Goal: Communication & Community: Answer question/provide support

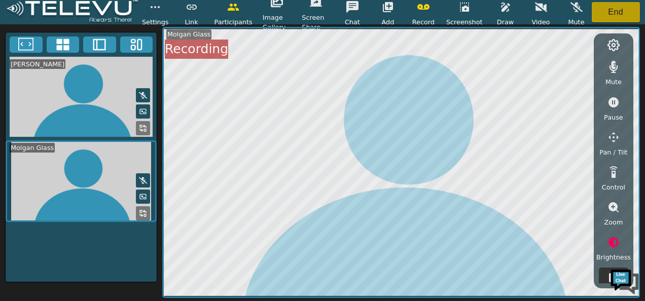
scroll to position [63, 0]
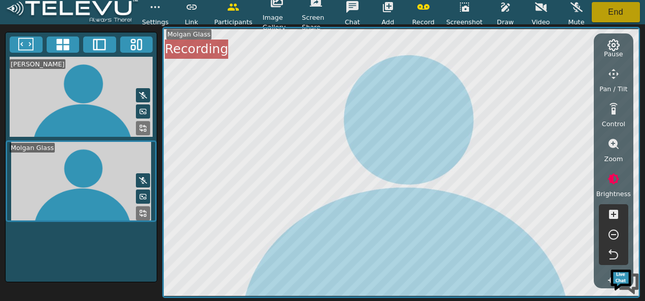
click at [612, 5] on button "End" at bounding box center [616, 12] width 49 height 20
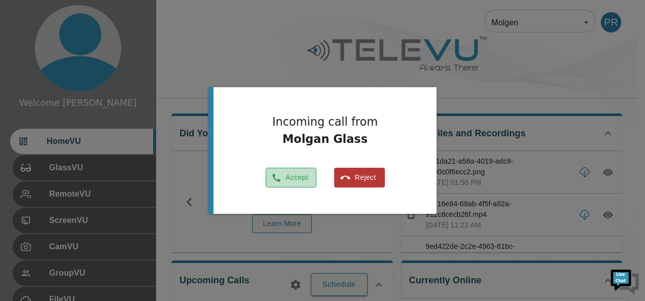
click at [298, 172] on button "Accept" at bounding box center [291, 178] width 51 height 20
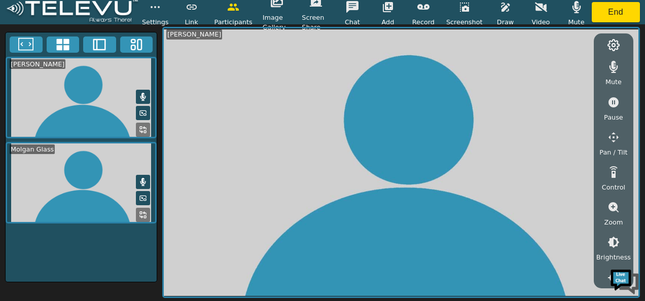
click at [145, 183] on icon at bounding box center [143, 182] width 8 height 8
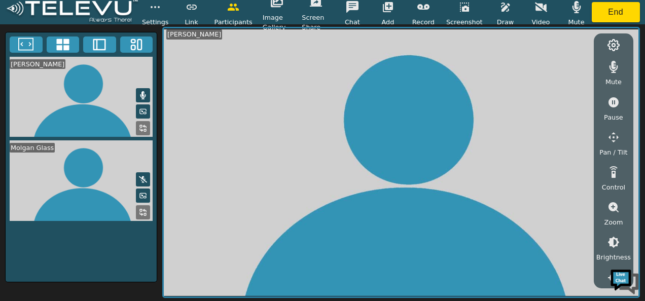
click at [614, 63] on icon "button" at bounding box center [613, 67] width 12 height 12
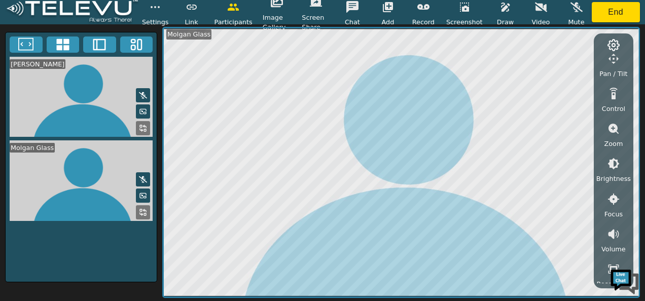
scroll to position [79, 0]
click at [614, 165] on icon "button" at bounding box center [613, 163] width 12 height 12
click at [613, 218] on icon "button" at bounding box center [613, 219] width 10 height 10
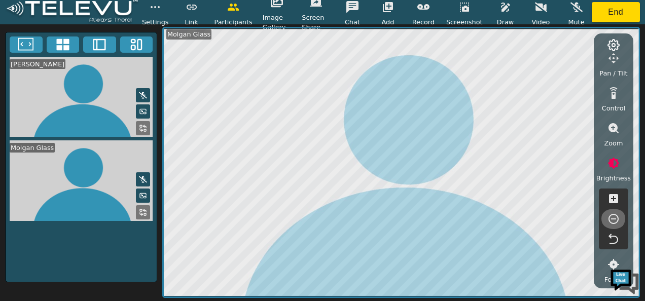
click at [613, 218] on icon "button" at bounding box center [613, 219] width 10 height 10
click at [613, 128] on icon "button" at bounding box center [613, 128] width 12 height 12
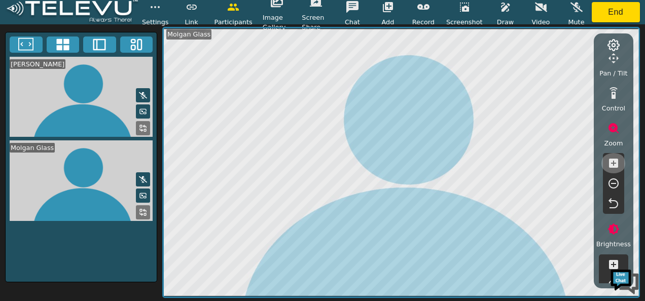
click at [615, 160] on icon "button" at bounding box center [613, 163] width 9 height 9
click at [614, 181] on icon "button" at bounding box center [613, 183] width 12 height 12
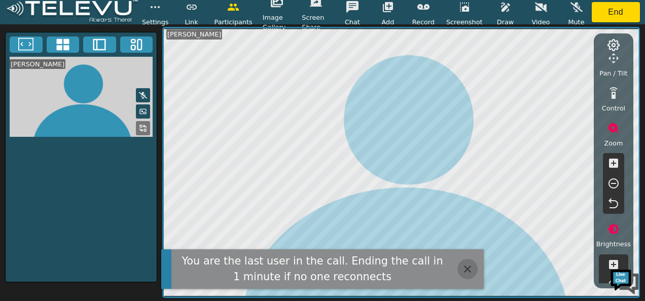
click at [465, 267] on icon "button" at bounding box center [467, 269] width 7 height 7
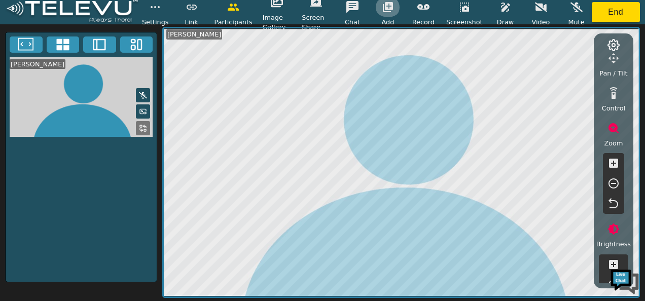
click at [393, 12] on icon "button" at bounding box center [388, 7] width 12 height 12
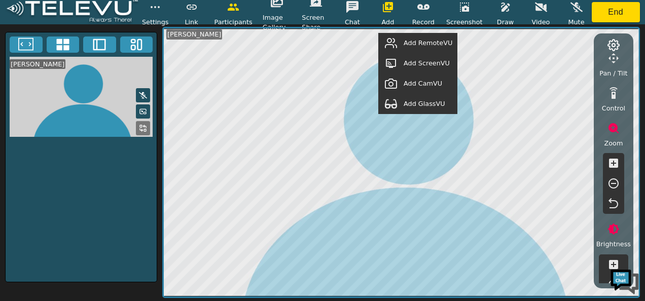
click at [415, 103] on span "Add GlassVU" at bounding box center [425, 104] width 42 height 10
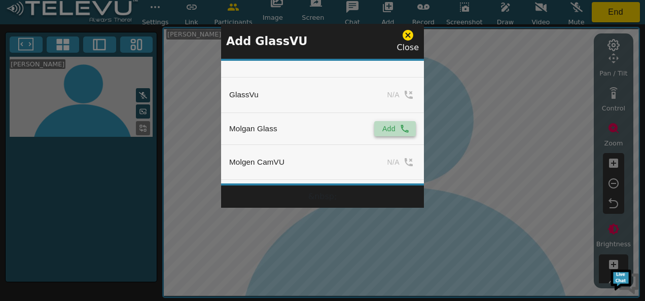
click at [380, 125] on button "Add" at bounding box center [395, 128] width 42 height 15
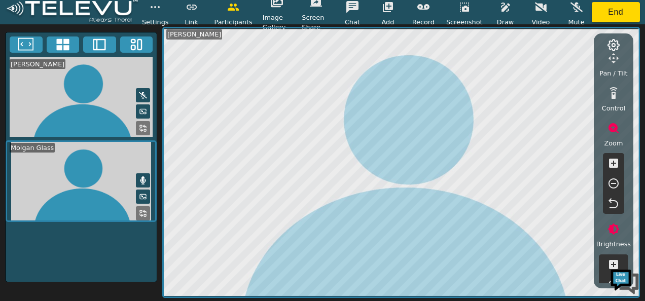
click at [147, 209] on icon at bounding box center [143, 213] width 8 height 8
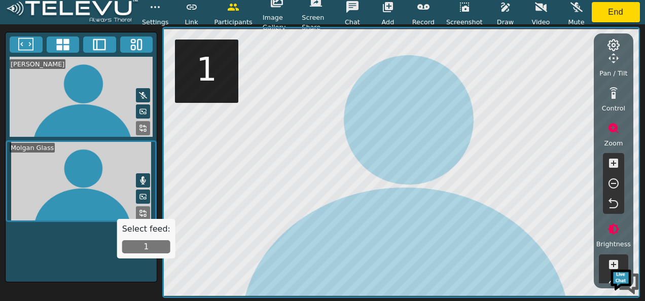
click at [147, 244] on button "1" at bounding box center [146, 246] width 48 height 13
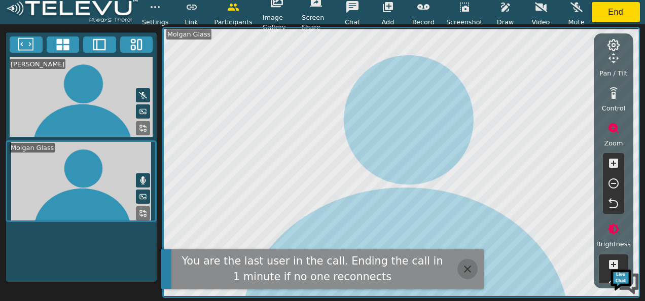
click at [464, 265] on icon "button" at bounding box center [467, 269] width 12 height 12
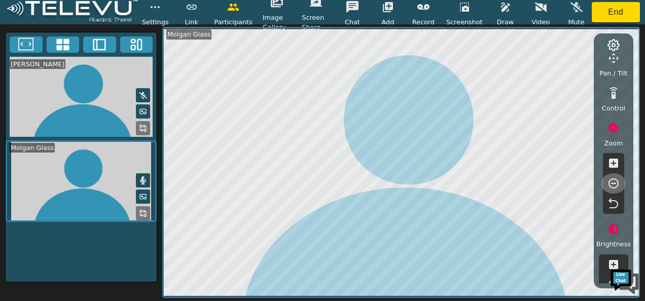
click at [611, 183] on icon "button" at bounding box center [613, 183] width 10 height 10
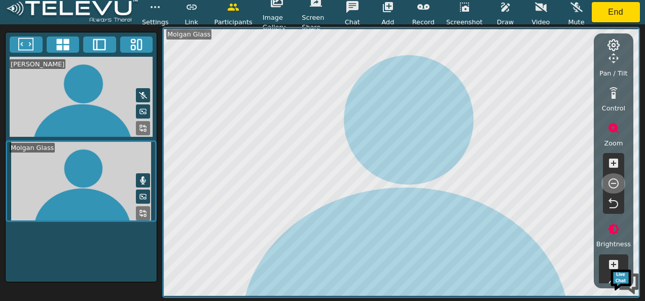
click at [611, 183] on icon "button" at bounding box center [613, 183] width 10 height 10
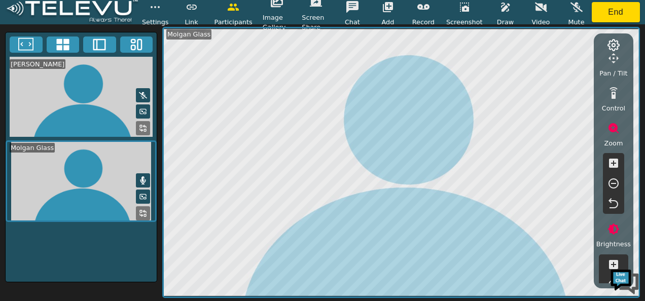
click at [611, 183] on icon "button" at bounding box center [613, 183] width 10 height 10
click at [610, 160] on icon "button" at bounding box center [613, 163] width 9 height 9
click at [427, 9] on icon "button" at bounding box center [423, 7] width 12 height 6
click at [501, 10] on icon "button" at bounding box center [505, 7] width 9 height 9
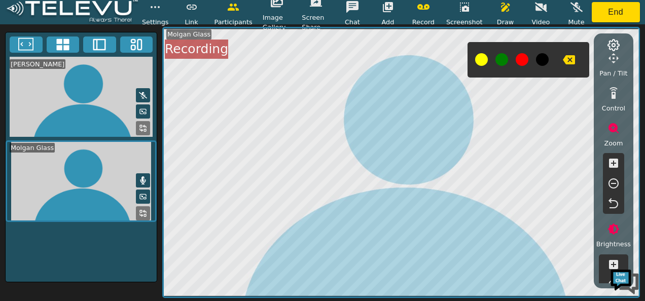
click at [518, 60] on button at bounding box center [522, 59] width 13 height 13
click at [521, 63] on button at bounding box center [522, 59] width 13 height 13
click at [499, 65] on button at bounding box center [501, 59] width 13 height 13
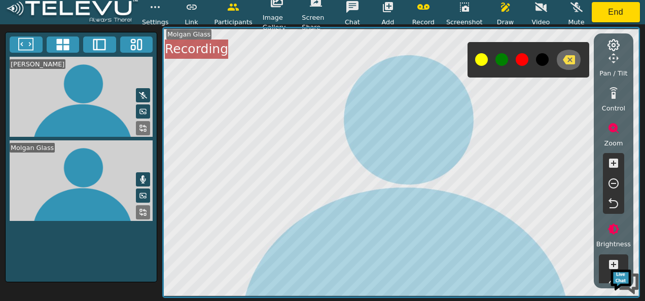
click at [568, 61] on icon "button" at bounding box center [569, 59] width 12 height 9
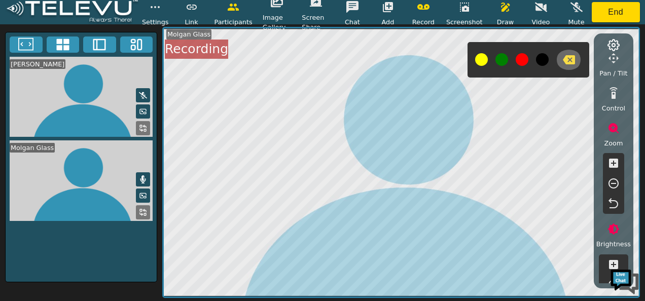
click at [568, 61] on icon "button" at bounding box center [569, 59] width 12 height 9
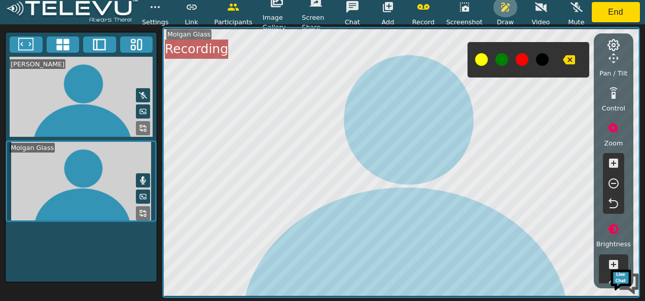
click at [503, 3] on icon "button" at bounding box center [505, 7] width 12 height 12
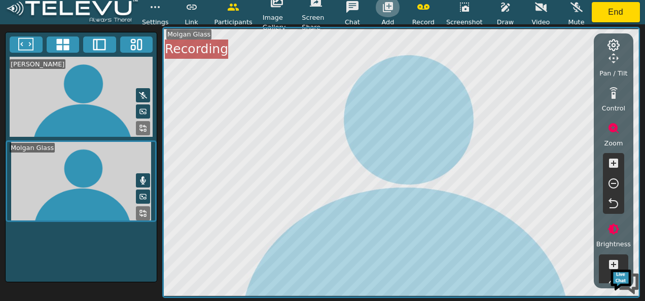
click at [392, 7] on icon "button" at bounding box center [388, 7] width 12 height 12
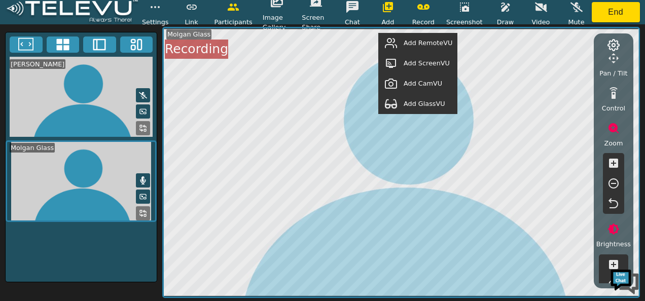
click at [413, 42] on span "Add RemoteVU" at bounding box center [428, 43] width 49 height 10
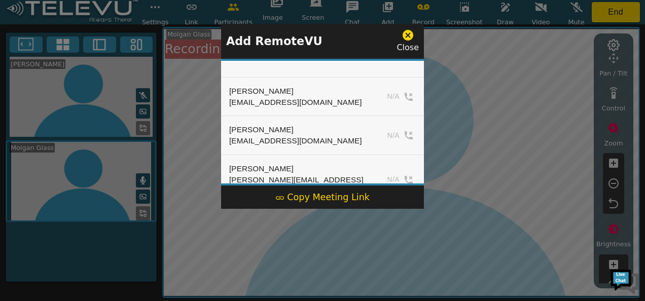
click at [411, 35] on icon at bounding box center [408, 35] width 11 height 11
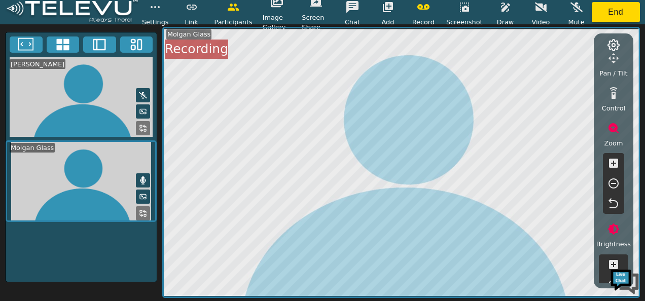
click at [145, 173] on button at bounding box center [143, 180] width 14 height 14
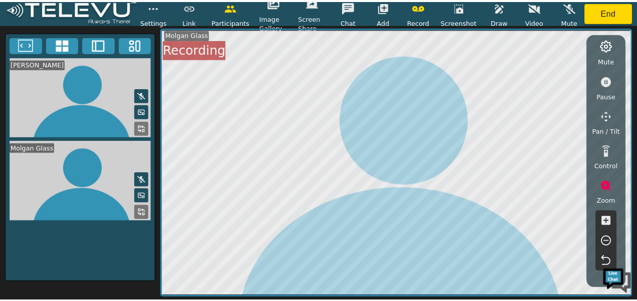
scroll to position [0, 0]
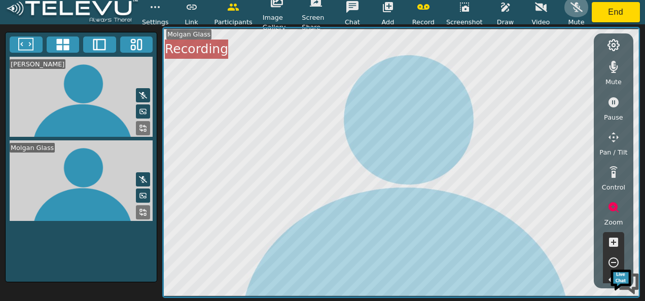
click at [576, 8] on icon "button" at bounding box center [576, 8] width 12 height 10
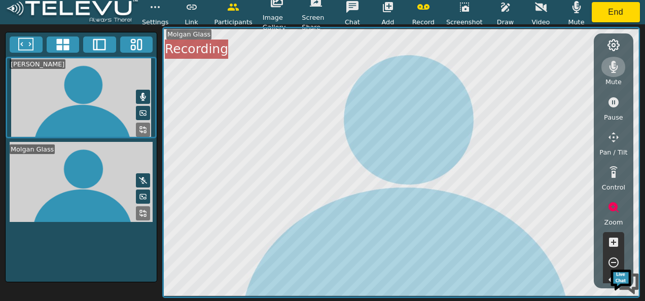
click at [611, 63] on icon "button" at bounding box center [613, 67] width 9 height 12
click at [572, 8] on icon "button" at bounding box center [576, 7] width 12 height 12
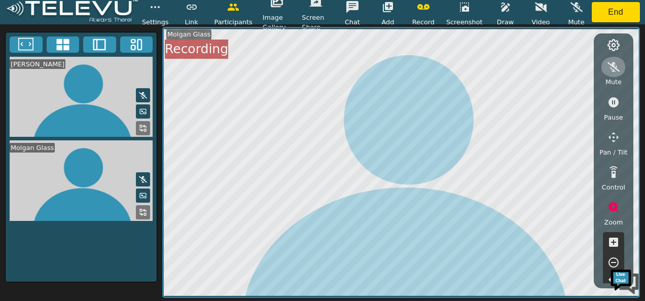
click at [611, 64] on icon "button" at bounding box center [613, 67] width 12 height 10
click at [468, 15] on button "button" at bounding box center [464, 7] width 25 height 20
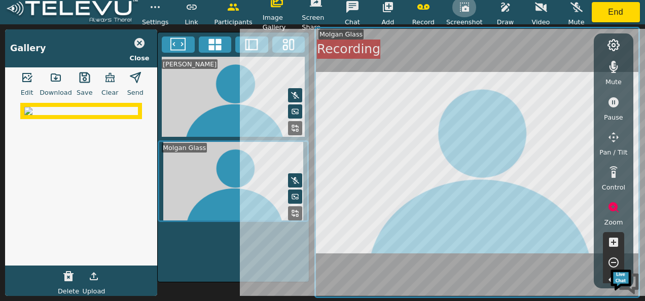
click at [468, 15] on button "button" at bounding box center [464, 7] width 25 height 20
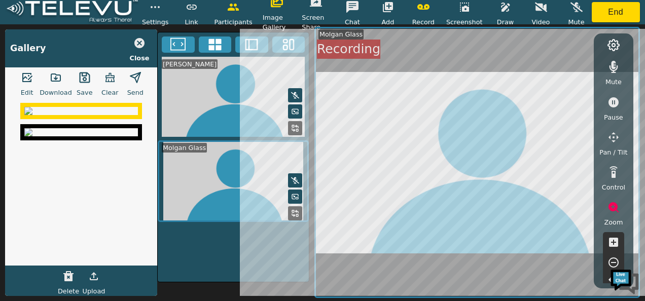
click at [76, 115] on img at bounding box center [81, 111] width 114 height 8
click at [86, 82] on icon "button" at bounding box center [84, 77] width 11 height 11
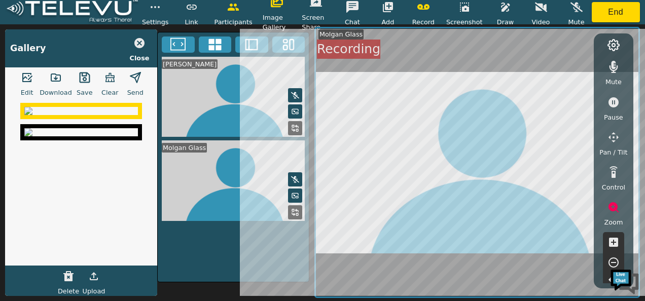
click at [75, 136] on img at bounding box center [81, 132] width 114 height 8
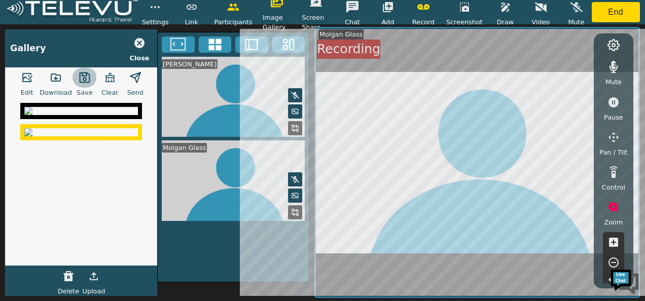
click at [90, 77] on button "button" at bounding box center [84, 77] width 25 height 20
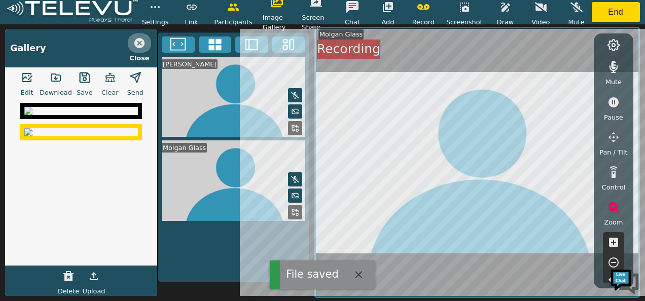
click at [137, 41] on icon "button" at bounding box center [139, 43] width 10 height 10
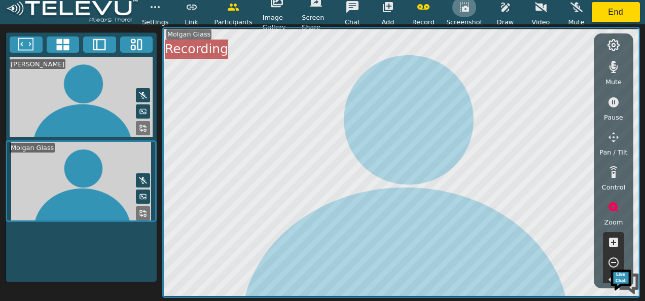
click at [466, 16] on button "button" at bounding box center [464, 7] width 25 height 20
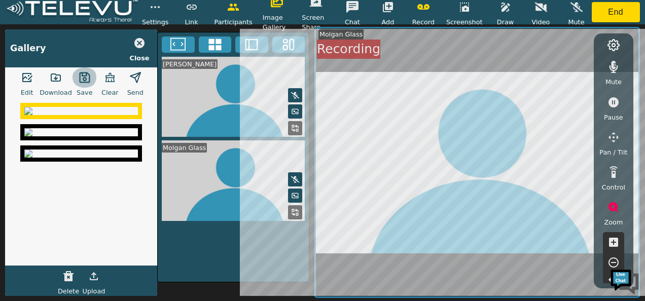
click at [80, 79] on icon "button" at bounding box center [85, 77] width 12 height 12
click at [137, 43] on icon "button" at bounding box center [139, 43] width 10 height 10
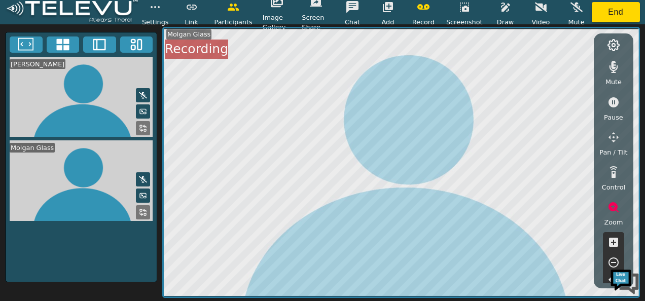
click at [462, 19] on span "Screenshot" at bounding box center [464, 22] width 37 height 10
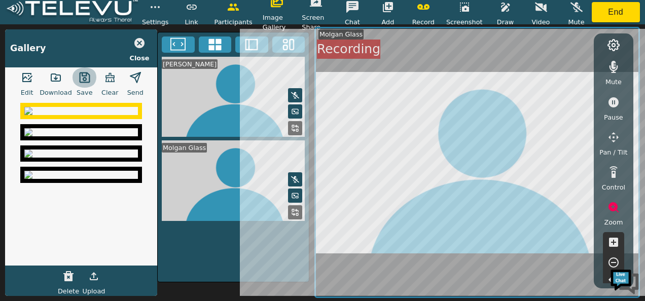
click at [81, 79] on icon "button" at bounding box center [84, 77] width 11 height 11
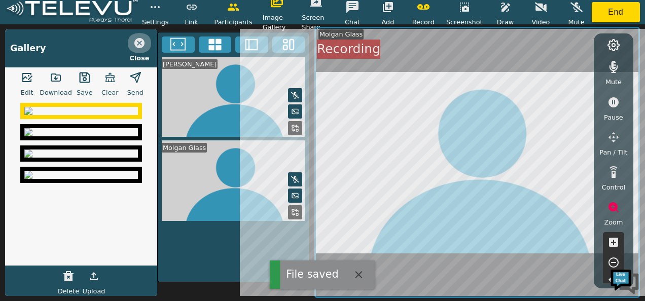
click at [140, 42] on icon "button" at bounding box center [139, 43] width 12 height 12
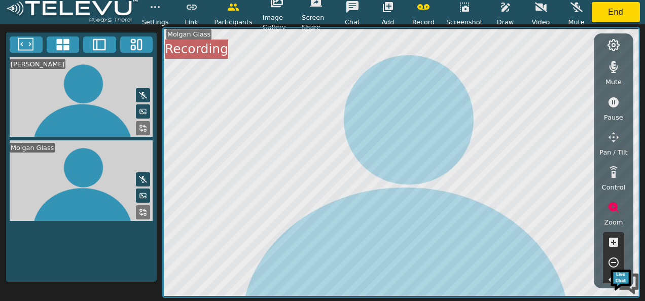
click at [467, 12] on icon "button" at bounding box center [464, 7] width 12 height 12
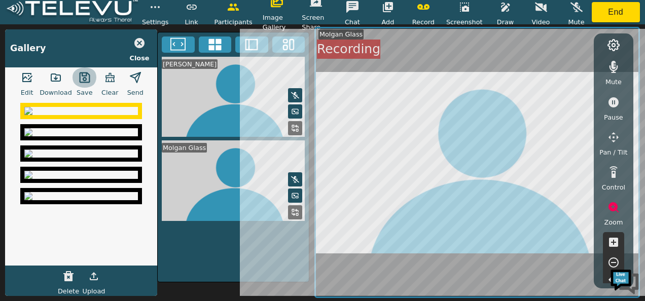
click at [87, 81] on icon "button" at bounding box center [85, 77] width 12 height 12
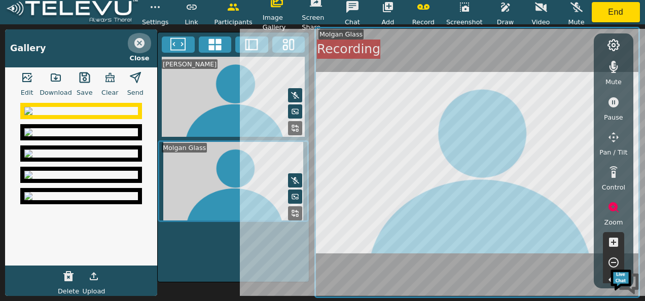
click at [134, 41] on icon "button" at bounding box center [139, 43] width 12 height 12
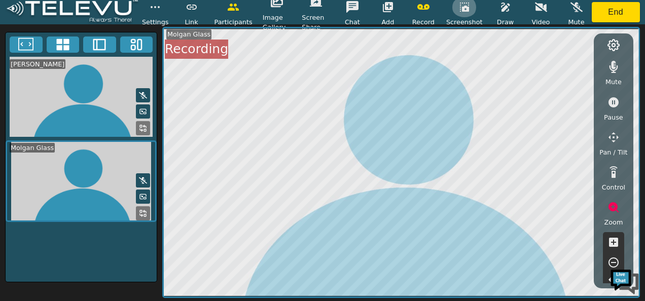
click at [464, 8] on icon "button" at bounding box center [464, 7] width 9 height 9
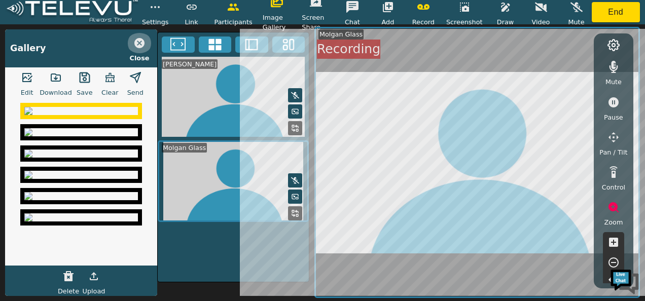
click at [138, 46] on icon "button" at bounding box center [139, 43] width 10 height 10
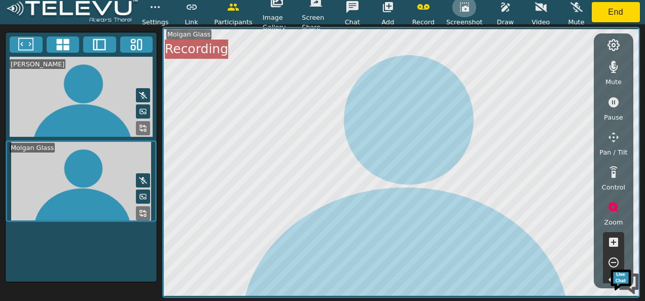
click at [464, 13] on icon "button" at bounding box center [464, 7] width 12 height 12
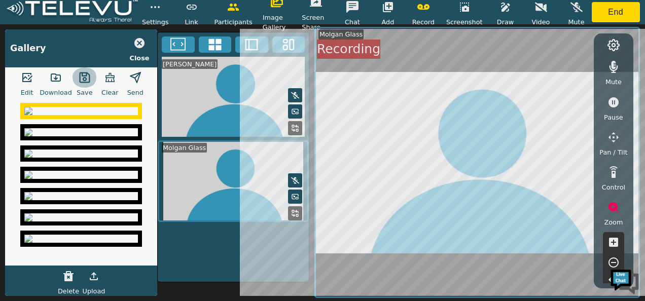
click at [79, 81] on icon "button" at bounding box center [85, 77] width 12 height 12
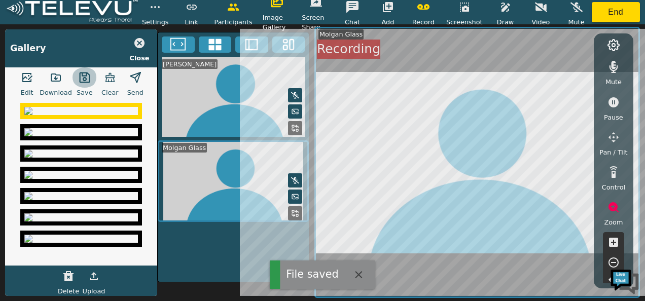
click at [82, 81] on icon "button" at bounding box center [85, 77] width 12 height 12
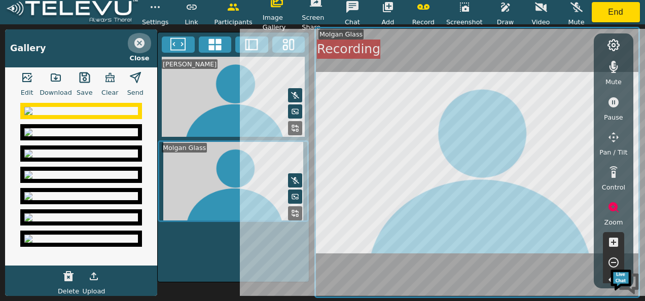
click at [139, 43] on icon "button" at bounding box center [139, 43] width 12 height 12
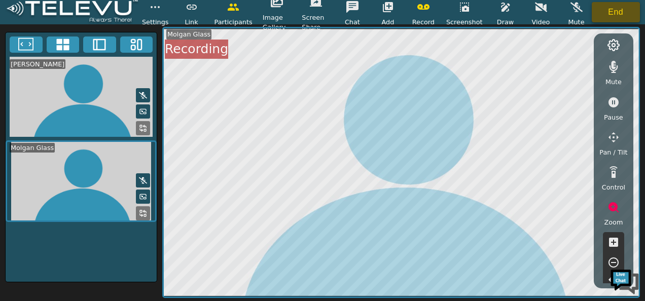
click at [613, 19] on button "End" at bounding box center [616, 12] width 49 height 20
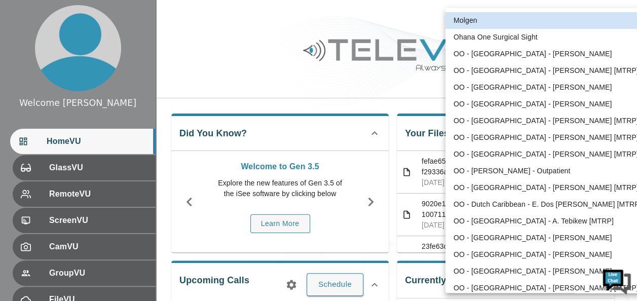
click at [585, 22] on body "Welcome Peter HomeVU GlassVU RemoteVU ScreenVU CamVU GroupVU FileVU ReportVU Ch…" at bounding box center [318, 270] width 637 height 541
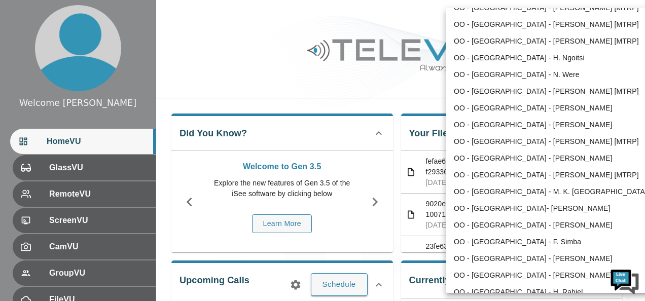
scroll to position [747, 0]
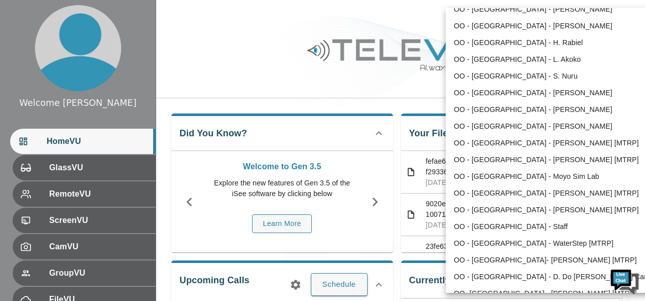
click at [485, 177] on li "OO - Uganda - Moyo Sim Lab" at bounding box center [551, 176] width 210 height 17
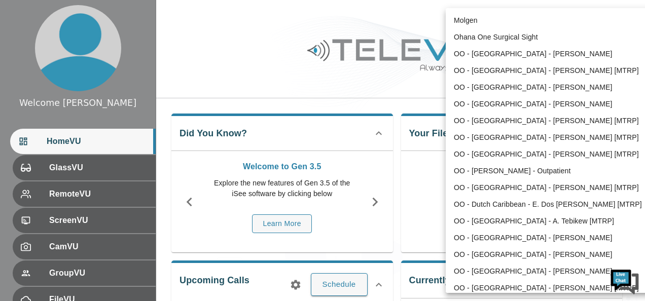
scroll to position [760, 0]
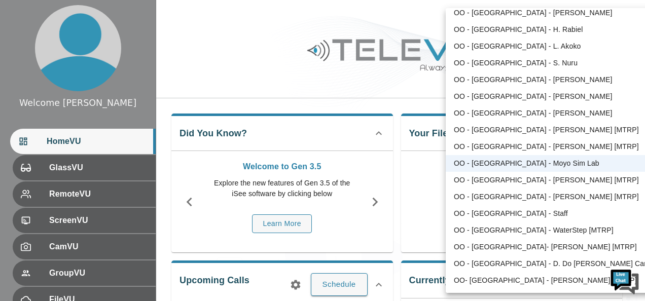
click at [588, 20] on body "Welcome Peter HomeVU GlassVU RemoteVU ScreenVU CamVU GroupVU FileVU ChatVU Sett…" at bounding box center [322, 270] width 645 height 541
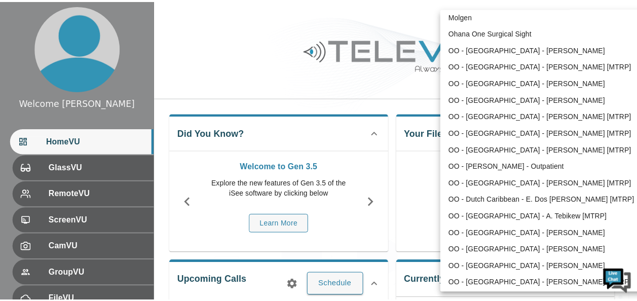
scroll to position [0, 0]
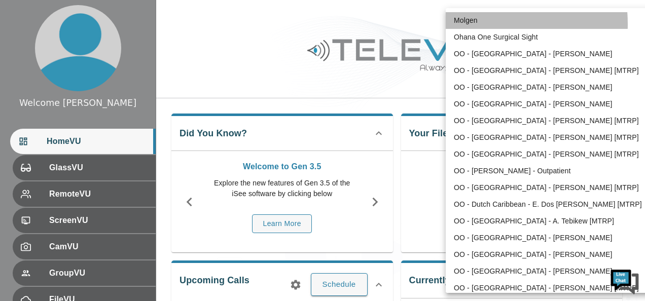
click at [469, 24] on li "Molgen" at bounding box center [551, 20] width 210 height 17
type input "102"
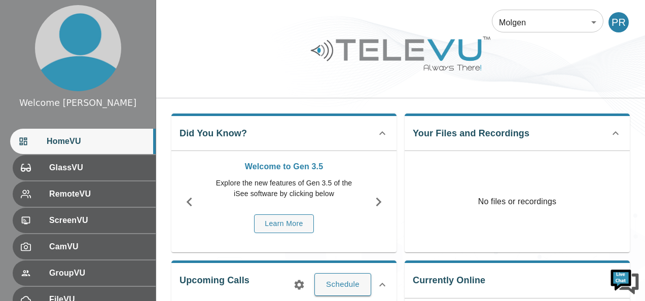
click at [469, 24] on li "Molgen" at bounding box center [548, 28] width 158 height 10
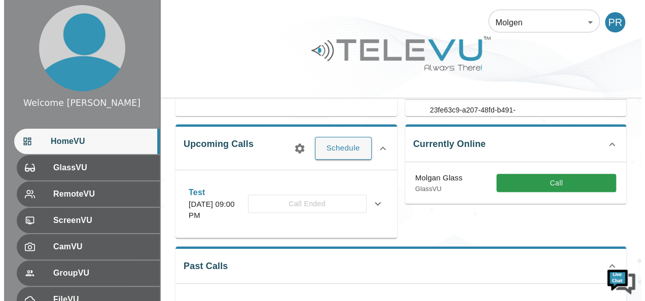
scroll to position [142, 0]
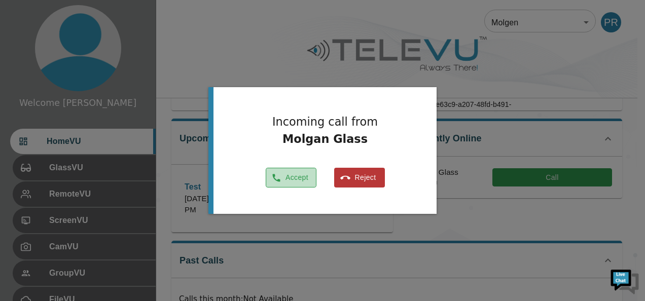
click at [288, 181] on button "Accept" at bounding box center [291, 178] width 51 height 20
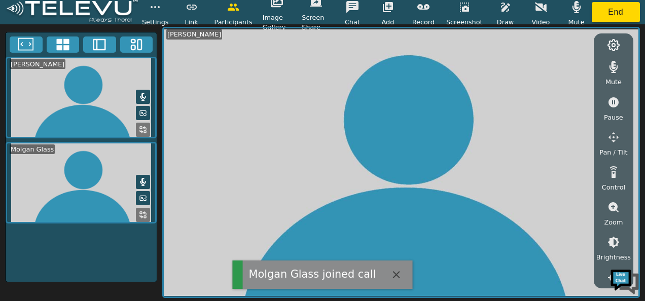
click at [140, 211] on icon at bounding box center [143, 215] width 8 height 8
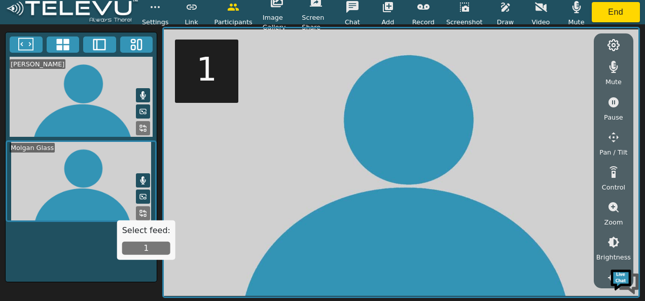
click at [152, 250] on button "1" at bounding box center [146, 248] width 48 height 13
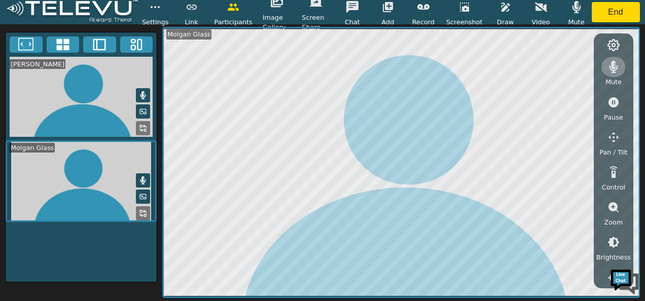
click at [612, 67] on icon "button" at bounding box center [613, 67] width 9 height 12
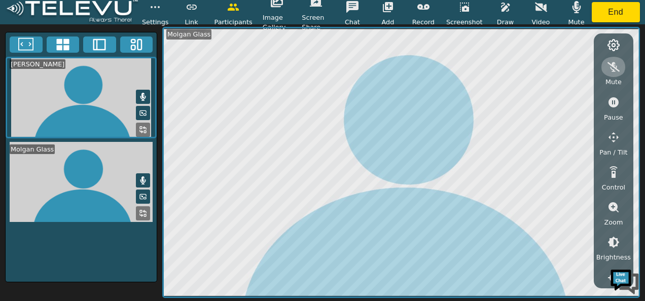
click at [613, 65] on icon "button" at bounding box center [613, 67] width 12 height 10
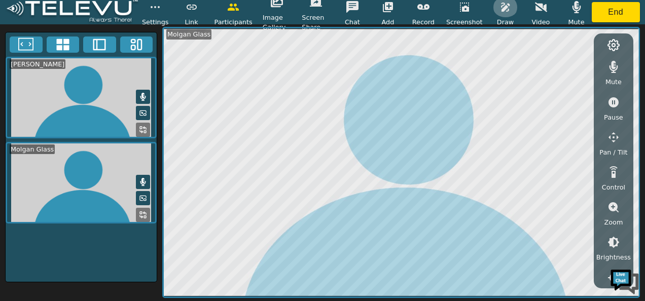
click at [499, 5] on icon "button" at bounding box center [505, 7] width 12 height 12
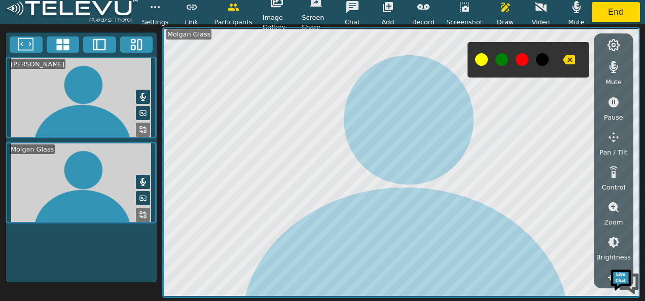
click at [519, 59] on button at bounding box center [522, 59] width 13 height 13
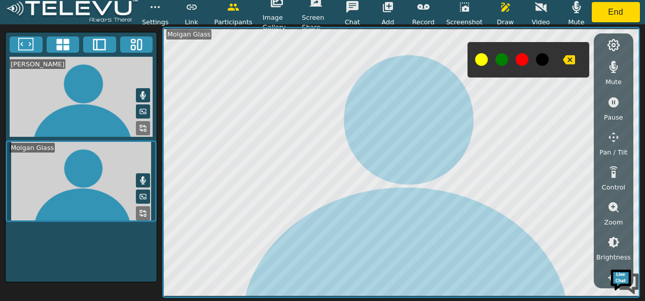
click at [503, 60] on button at bounding box center [501, 59] width 13 height 13
click at [501, 58] on button at bounding box center [501, 59] width 13 height 13
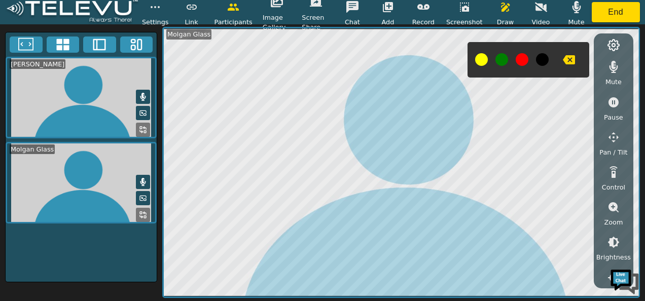
click at [613, 205] on icon "button" at bounding box center [613, 207] width 10 height 10
click at [614, 241] on icon "button" at bounding box center [613, 242] width 9 height 9
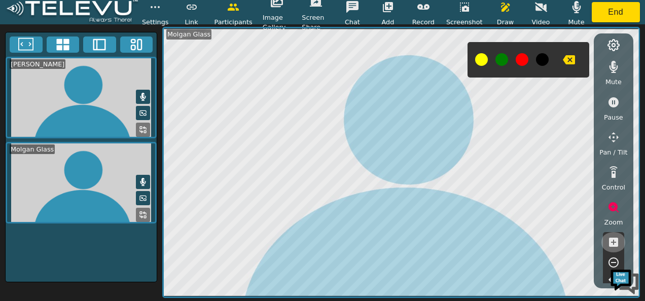
click at [614, 241] on icon "button" at bounding box center [613, 242] width 9 height 9
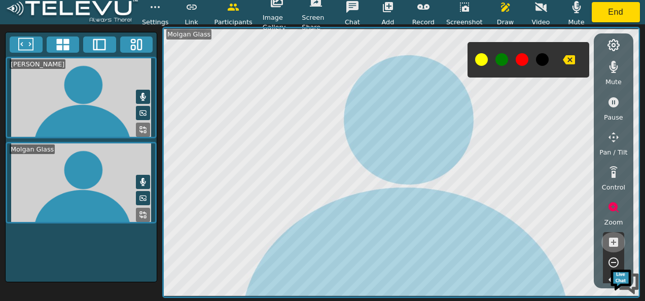
click at [614, 241] on icon "button" at bounding box center [613, 242] width 9 height 9
drag, startPoint x: 614, startPoint y: 241, endPoint x: 616, endPoint y: 262, distance: 20.9
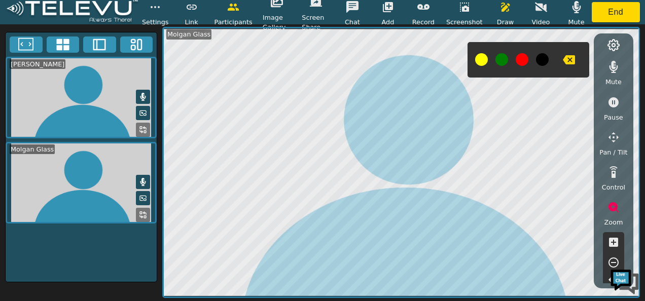
click at [616, 262] on div at bounding box center [614, 262] width 22 height 61
click at [616, 262] on icon "button" at bounding box center [613, 263] width 12 height 12
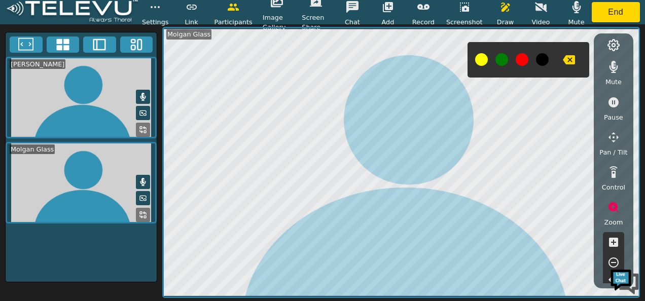
click at [616, 262] on icon "button" at bounding box center [613, 263] width 12 height 12
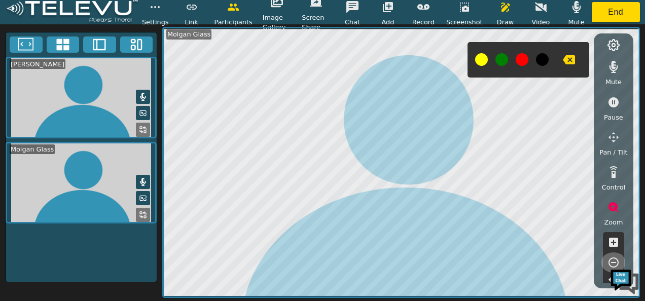
click at [616, 262] on icon "button" at bounding box center [613, 263] width 12 height 12
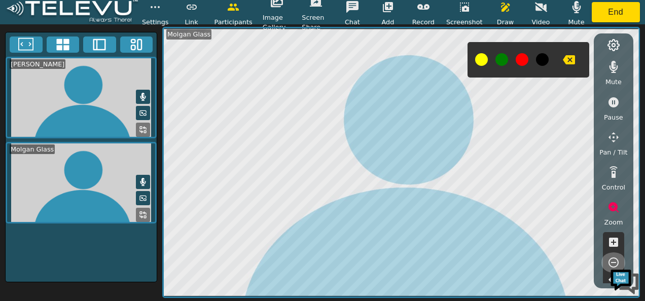
click at [616, 262] on icon "button" at bounding box center [613, 263] width 12 height 12
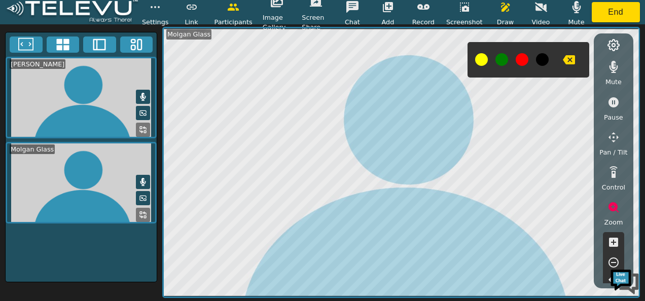
click at [616, 262] on icon "button" at bounding box center [613, 263] width 12 height 12
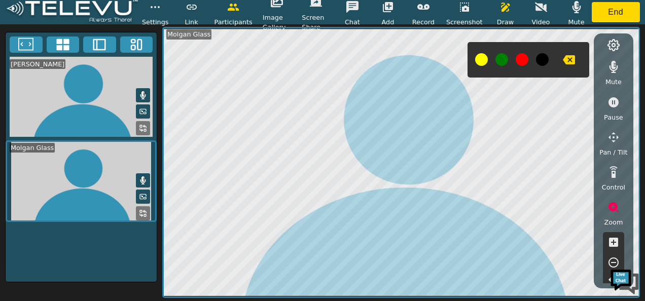
click at [616, 262] on icon "button" at bounding box center [613, 263] width 12 height 12
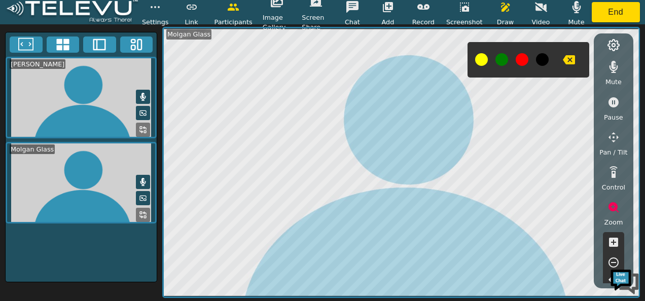
click at [616, 262] on icon "button" at bounding box center [613, 263] width 12 height 12
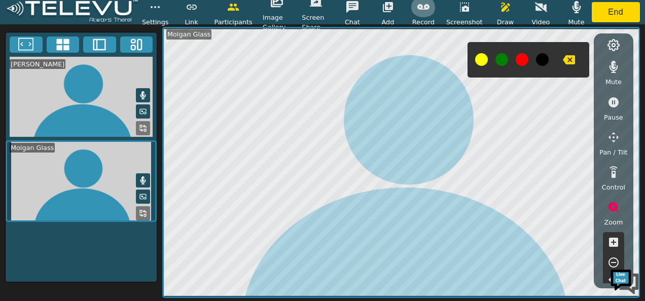
click at [433, 8] on button "button" at bounding box center [423, 7] width 25 height 20
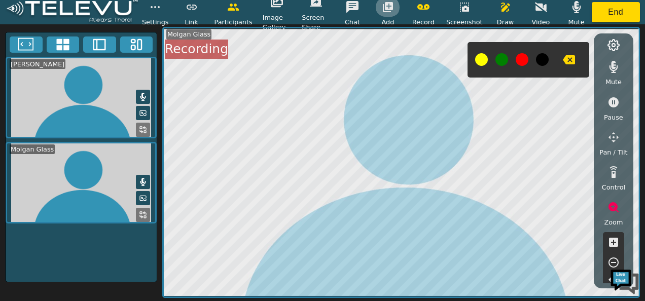
click at [387, 12] on icon "button" at bounding box center [388, 7] width 10 height 10
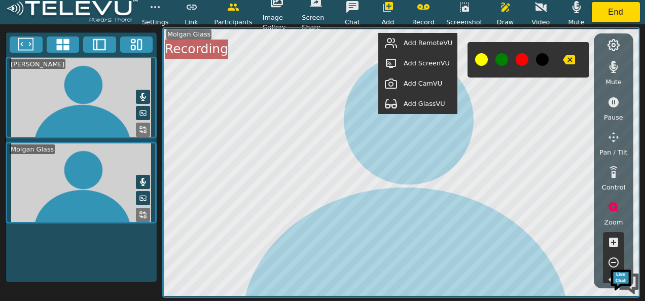
click at [415, 46] on span "Add RemoteVU" at bounding box center [428, 43] width 49 height 10
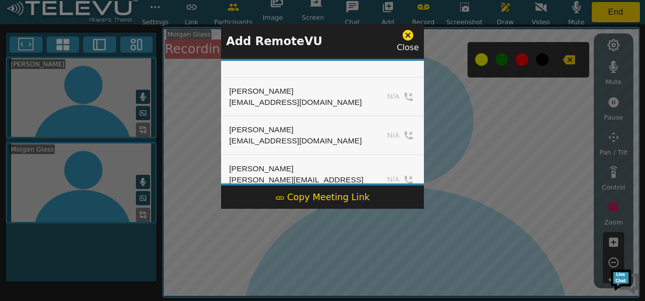
click at [607, 12] on div at bounding box center [322, 150] width 645 height 301
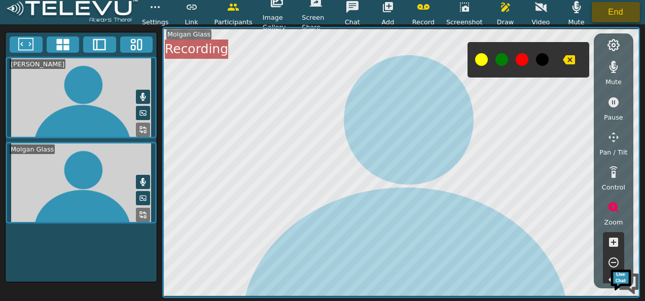
click at [612, 10] on button "End" at bounding box center [616, 12] width 49 height 20
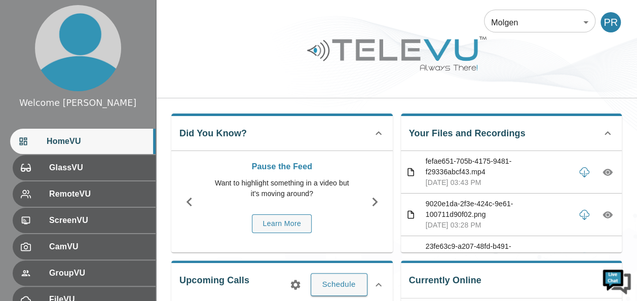
click at [603, 216] on icon "button" at bounding box center [608, 214] width 10 height 7
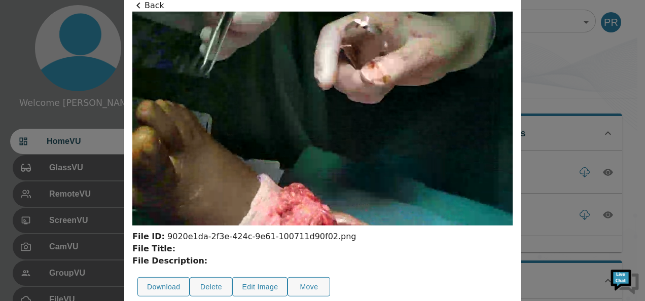
click at [139, 6] on icon at bounding box center [138, 5] width 12 height 12
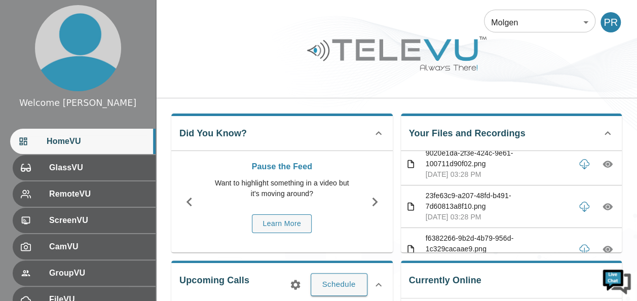
scroll to position [61, 0]
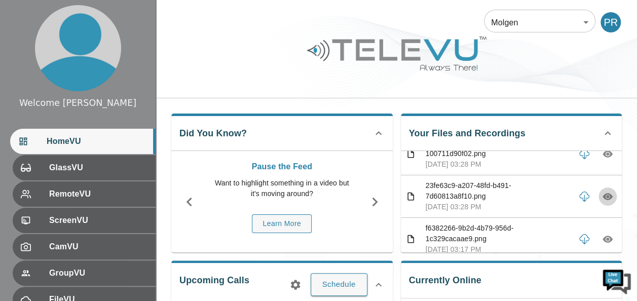
click at [606, 196] on icon "button" at bounding box center [607, 196] width 3 height 3
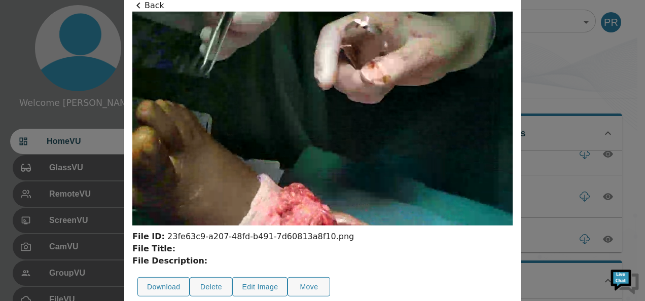
click at [139, 6] on icon at bounding box center [138, 5] width 12 height 12
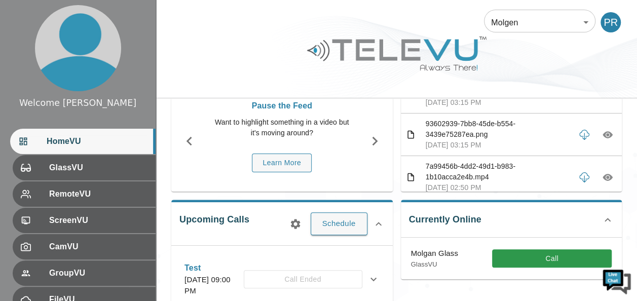
scroll to position [284, 0]
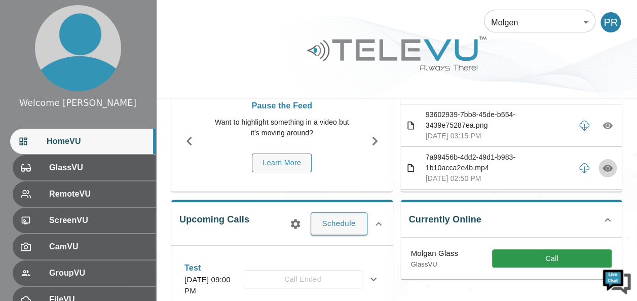
click at [603, 165] on icon "button" at bounding box center [608, 168] width 10 height 7
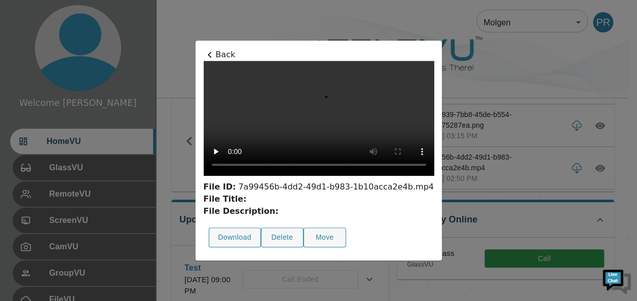
click at [600, 165] on div at bounding box center [318, 150] width 637 height 301
click at [600, 167] on icon "button" at bounding box center [600, 168] width 3 height 3
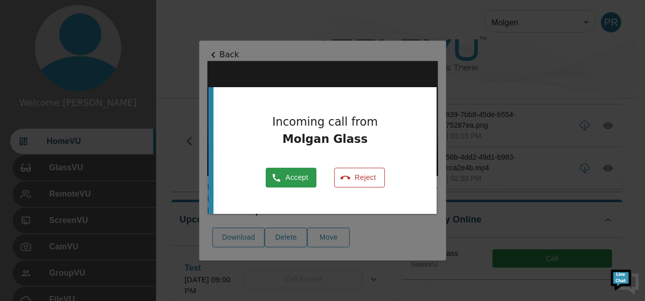
click at [365, 179] on button "Reject" at bounding box center [359, 178] width 51 height 20
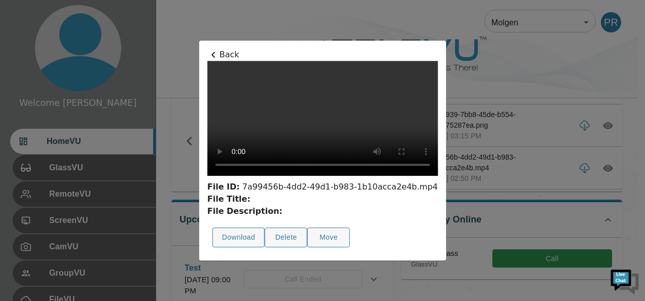
click at [207, 49] on icon at bounding box center [213, 55] width 12 height 12
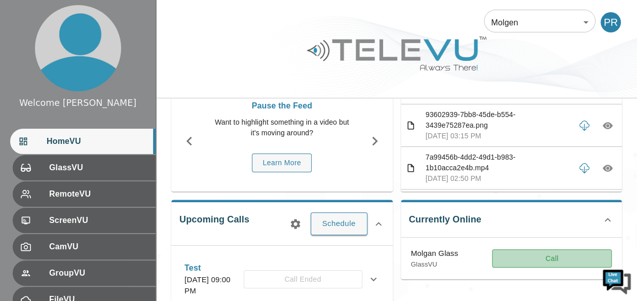
click at [524, 253] on button "Call" at bounding box center [552, 258] width 120 height 19
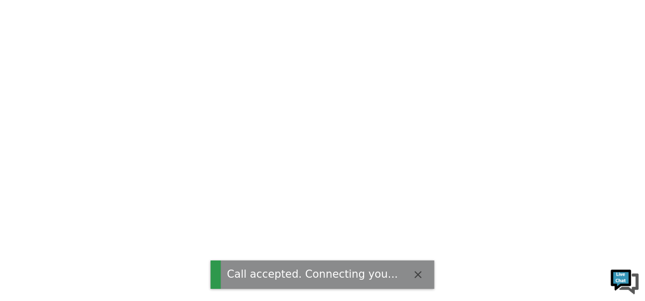
click at [524, 0] on html "Call accepted. Connecting you..." at bounding box center [322, 0] width 645 height 0
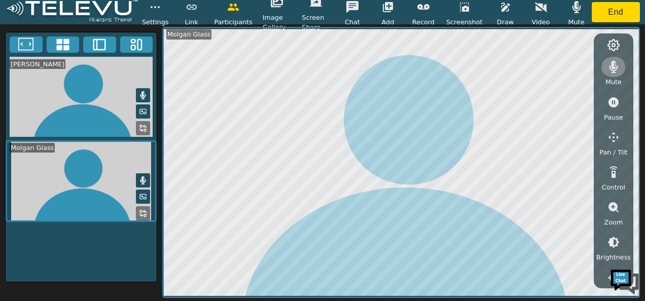
click at [613, 66] on icon "button" at bounding box center [613, 67] width 9 height 12
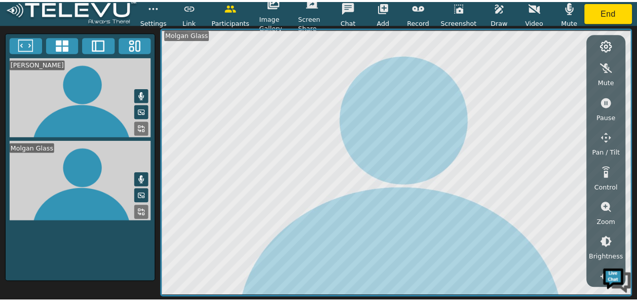
scroll to position [190, 0]
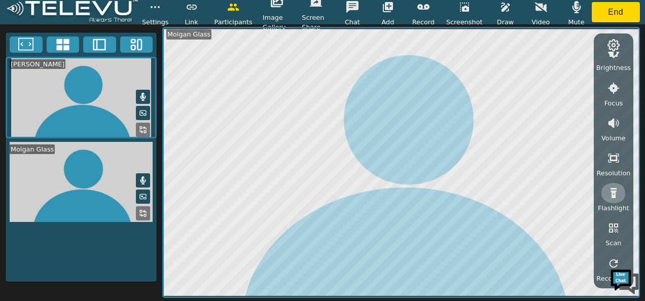
click at [612, 199] on icon "button" at bounding box center [613, 193] width 12 height 12
click at [609, 8] on button "End" at bounding box center [616, 12] width 49 height 20
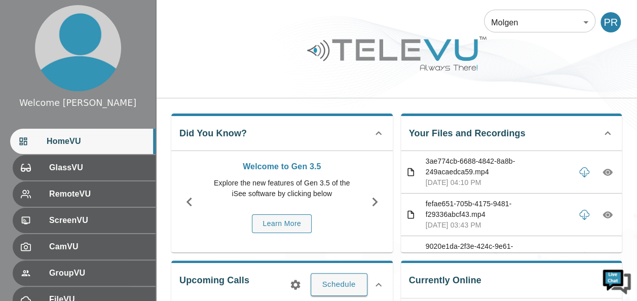
click at [560, 158] on p "3ae774cb-6688-4842-8a8b-249acaedca59.mp4" at bounding box center [498, 166] width 144 height 21
click at [587, 20] on body "Welcome Peter HomeVU GlassVU RemoteVU ScreenVU CamVU GroupVU FileVU ReportVU Ch…" at bounding box center [318, 270] width 637 height 541
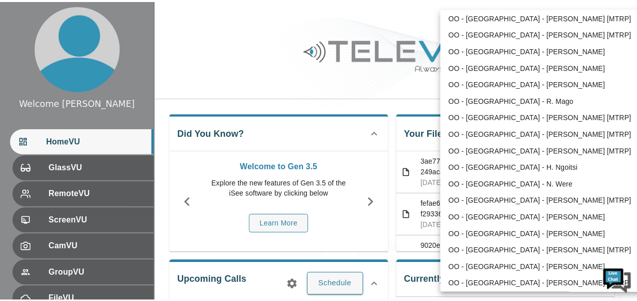
scroll to position [355, 0]
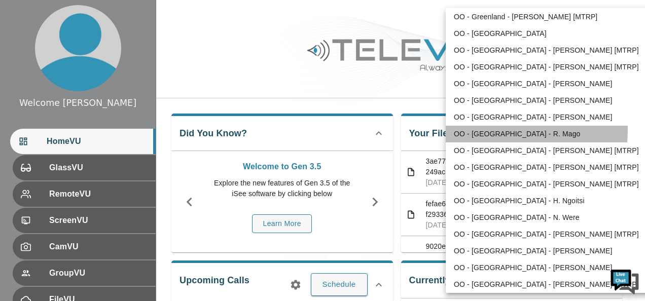
click at [479, 130] on li "OO - India - R. Mago" at bounding box center [551, 134] width 210 height 17
type input "123"
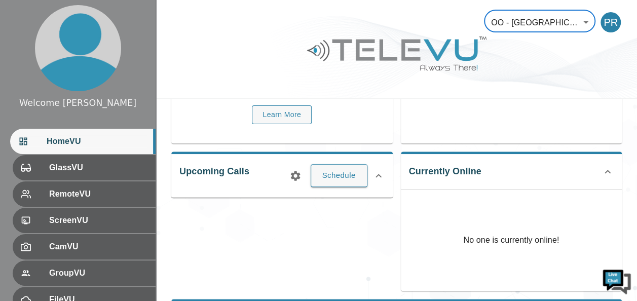
scroll to position [87, 0]
